Goal: Information Seeking & Learning: Learn about a topic

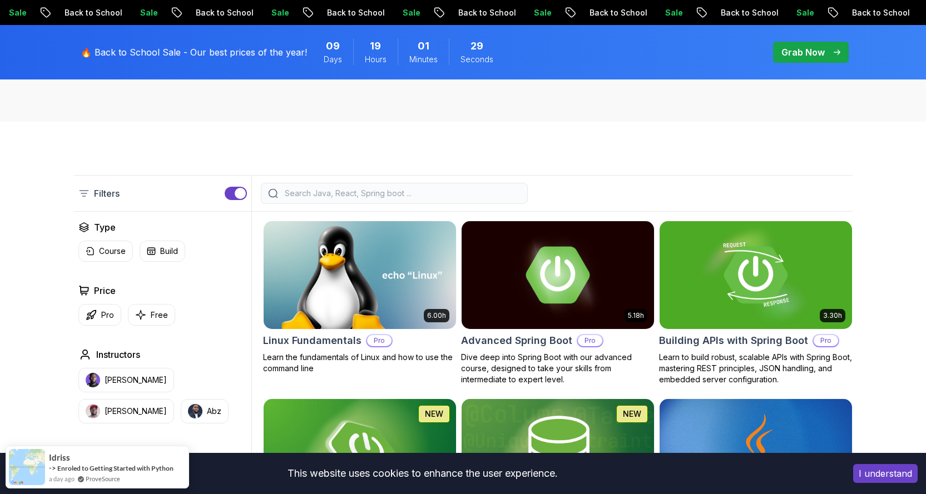
scroll to position [111, 0]
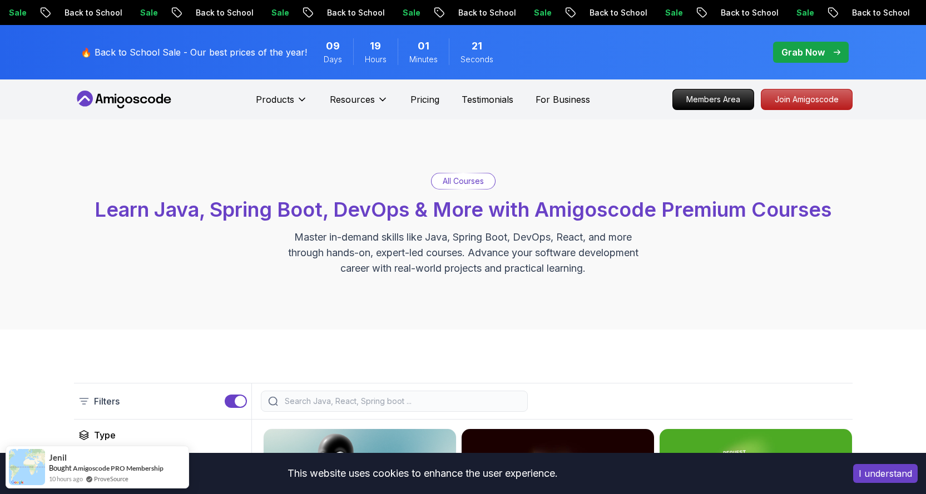
scroll to position [56, 0]
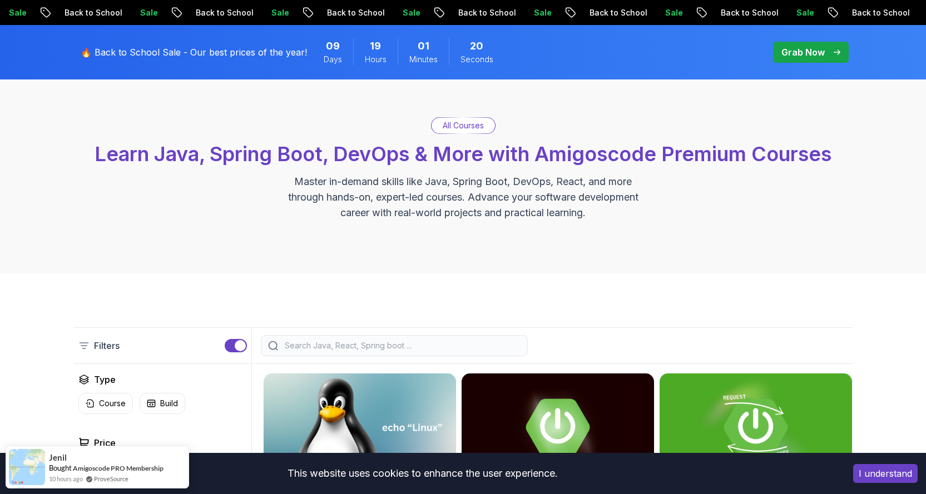
click at [370, 338] on div at bounding box center [394, 345] width 267 height 21
click at [365, 343] on input "search" at bounding box center [402, 345] width 238 height 11
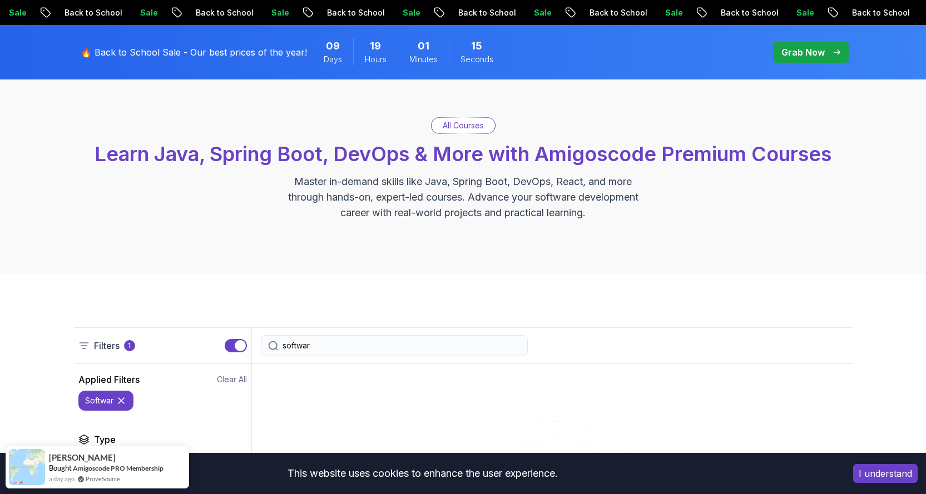
type input "software"
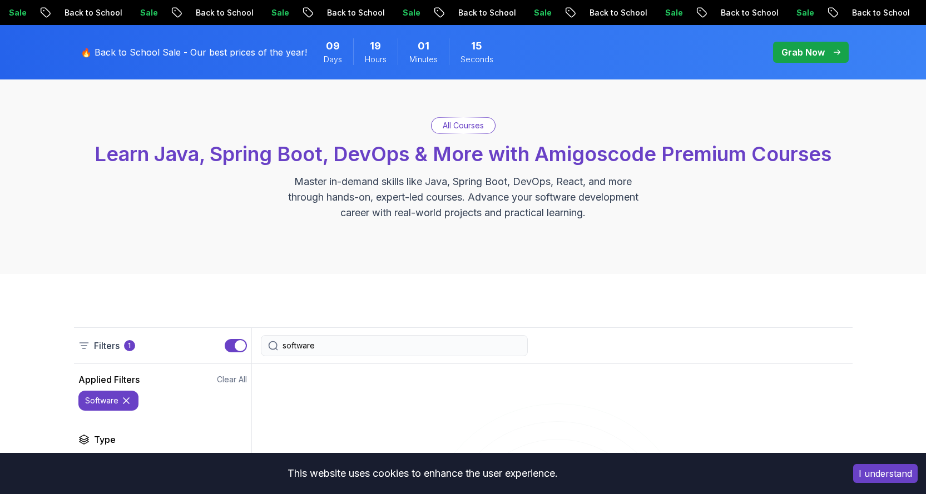
scroll to position [222, 0]
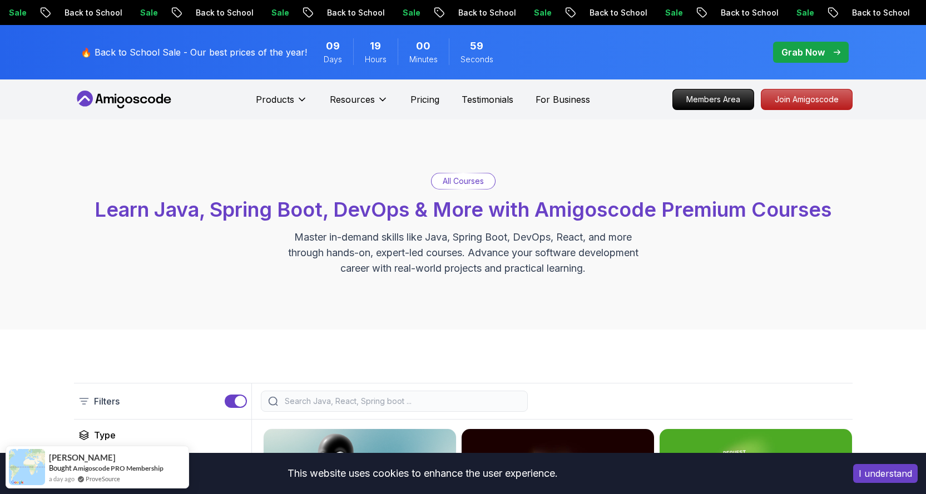
click at [867, 471] on button "I understand" at bounding box center [885, 473] width 65 height 19
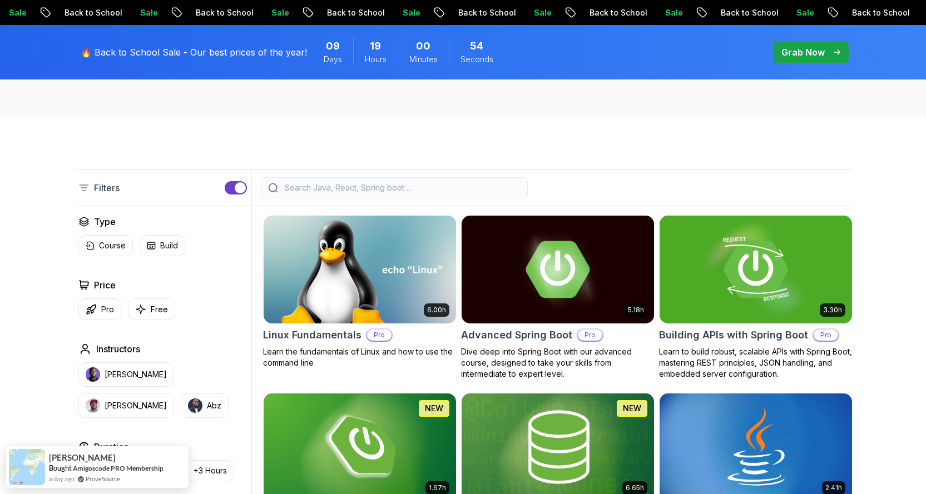
scroll to position [278, 0]
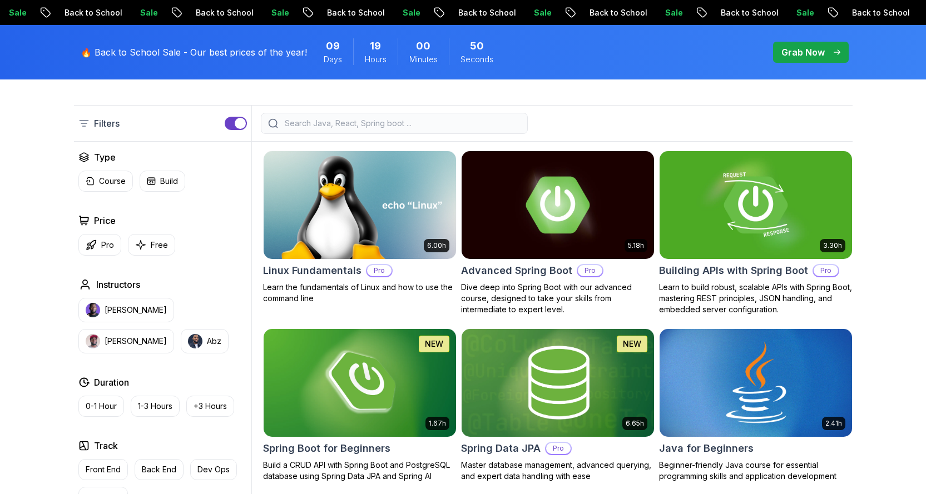
click at [718, 448] on h2 "Java for Beginners" at bounding box center [706, 449] width 95 height 16
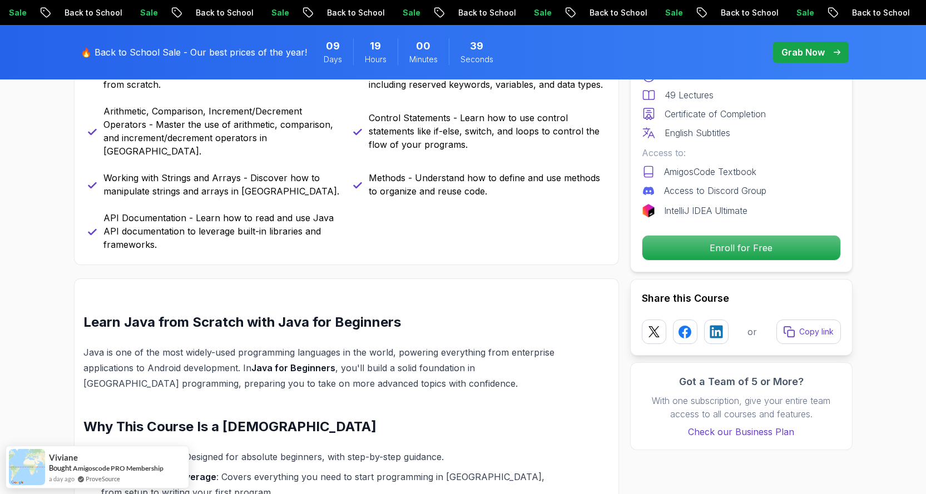
scroll to position [834, 0]
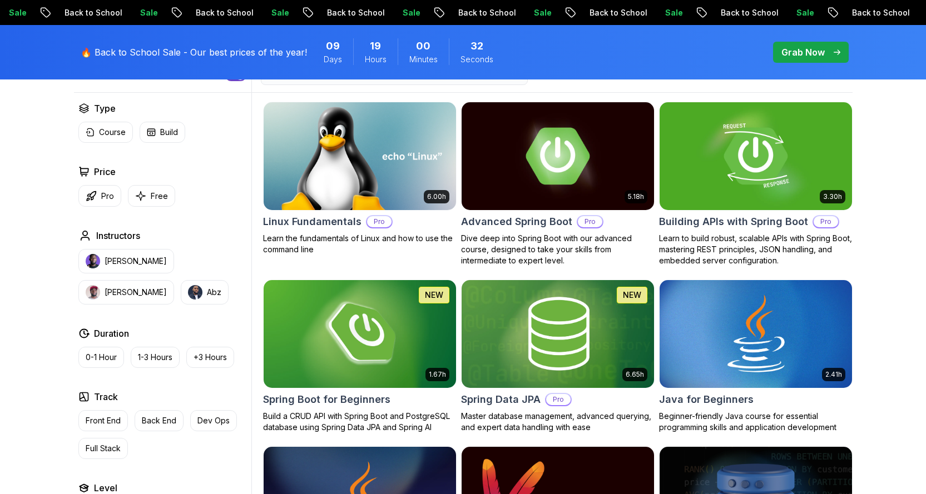
scroll to position [278, 0]
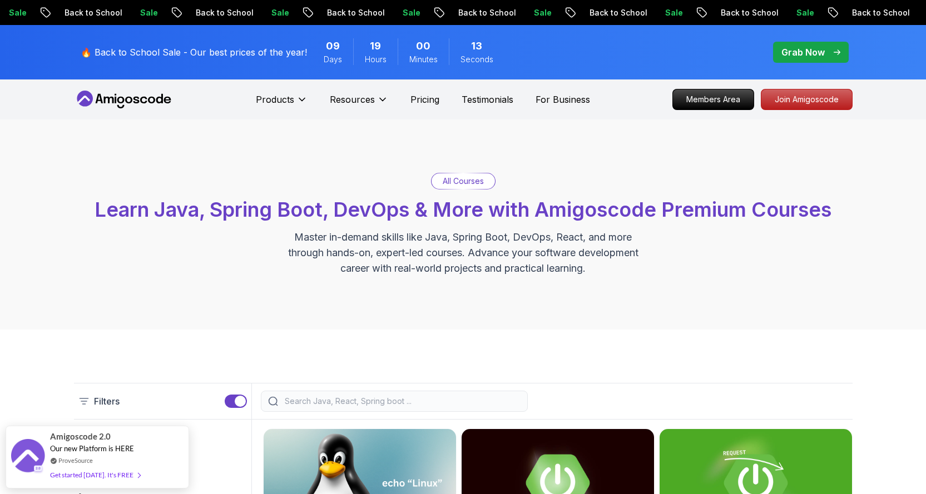
click at [449, 178] on p "All Courses" at bounding box center [463, 181] width 41 height 11
click at [303, 406] on input "search" at bounding box center [402, 401] width 238 height 11
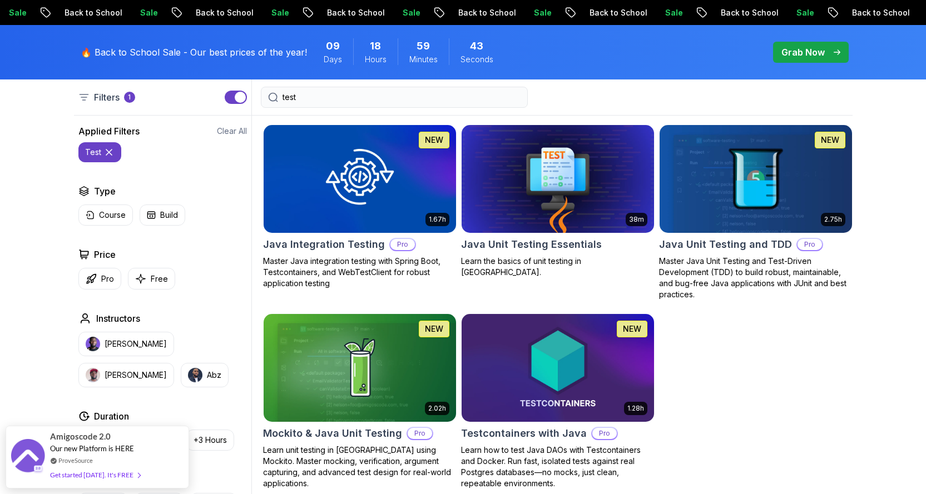
scroll to position [167, 0]
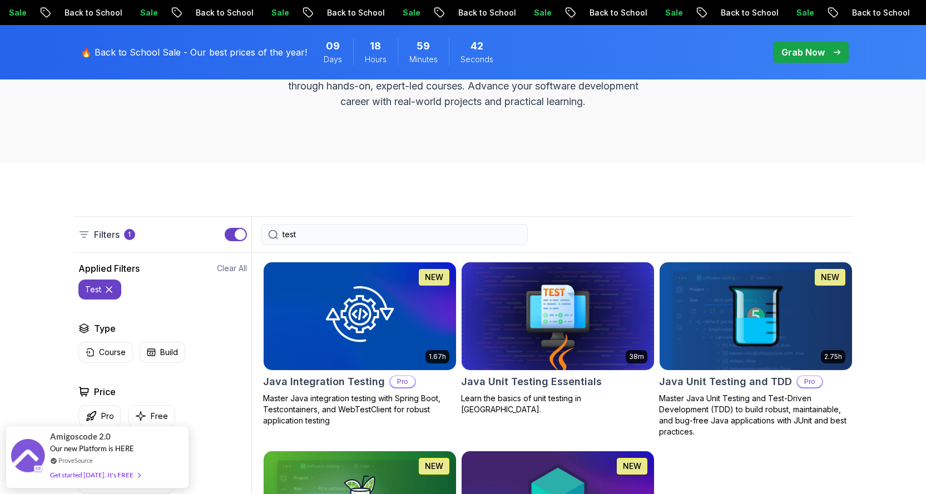
type input "test"
